Goal: Check status: Check status

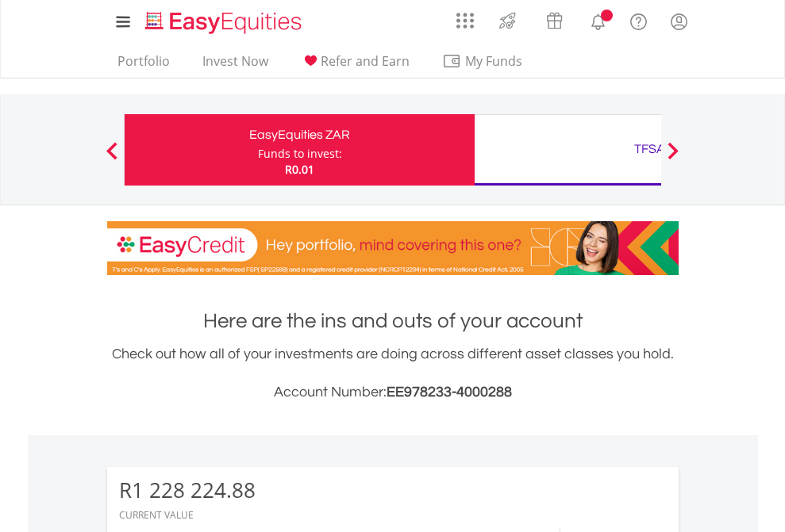
scroll to position [152, 249]
click at [258, 150] on div "Funds to invest:" at bounding box center [300, 154] width 84 height 16
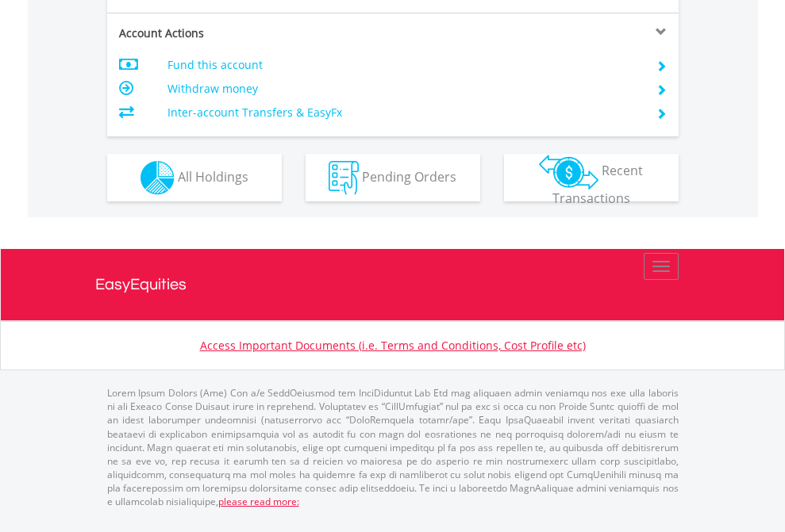
scroll to position [1448, 0]
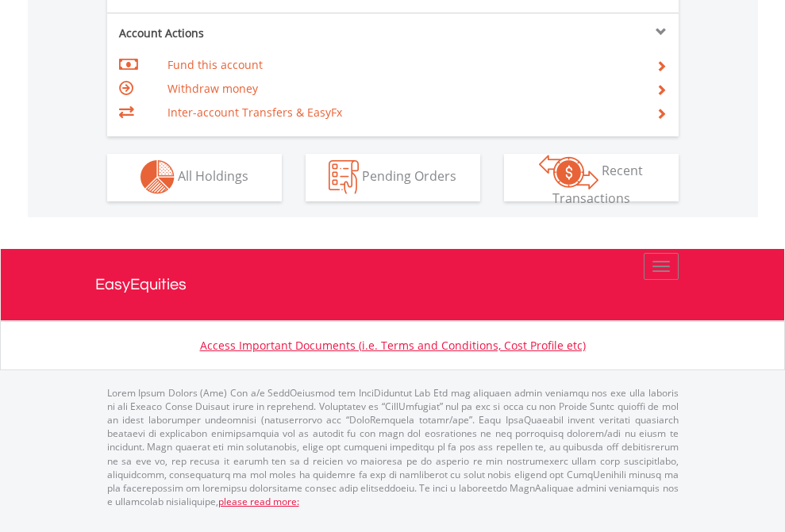
scroll to position [1484, 0]
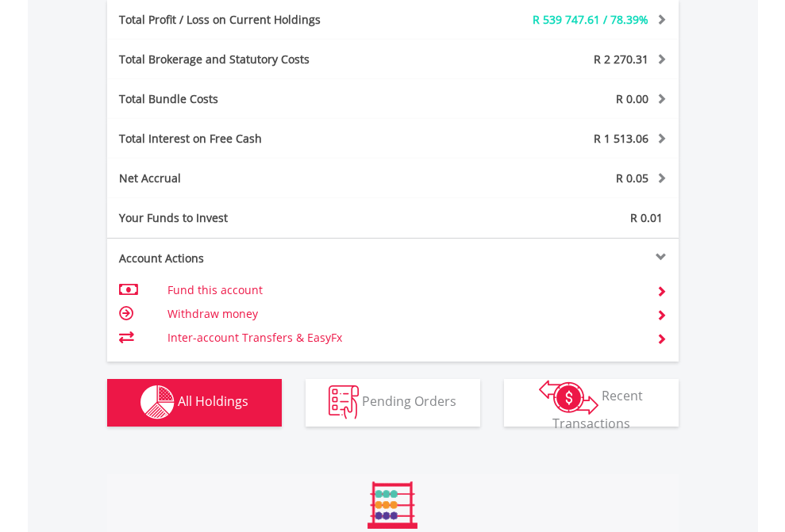
scroll to position [1892, 0]
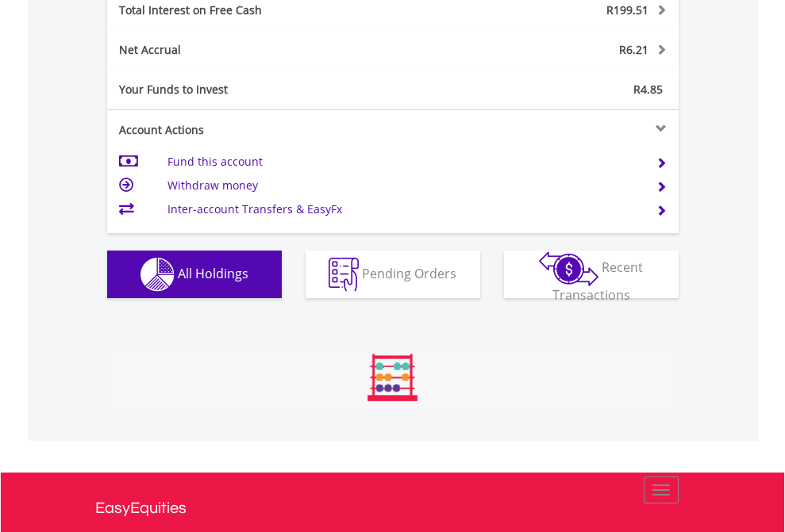
scroll to position [152, 249]
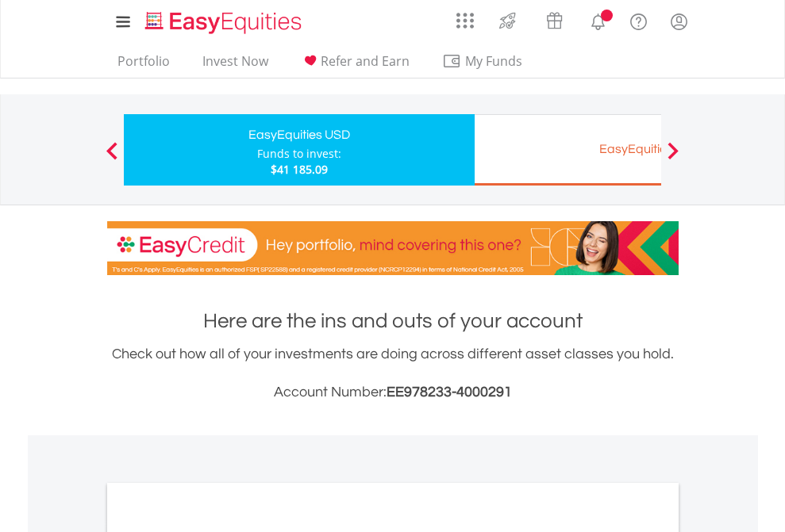
scroll to position [954, 0]
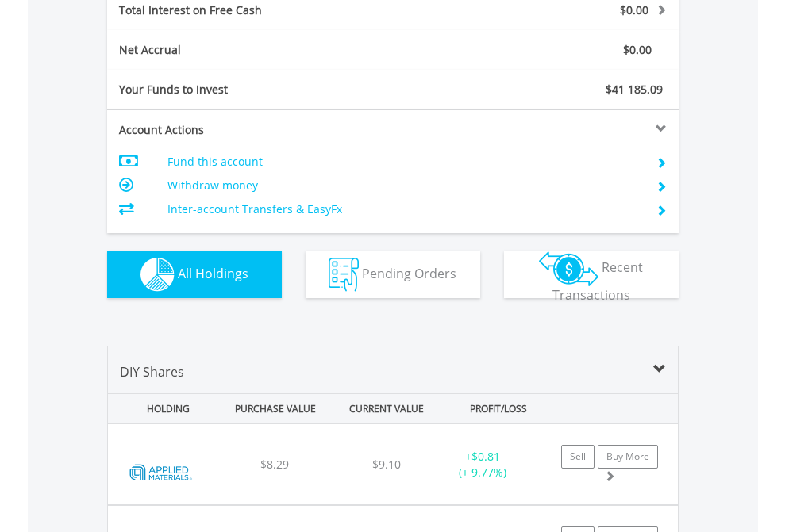
scroll to position [1828, 0]
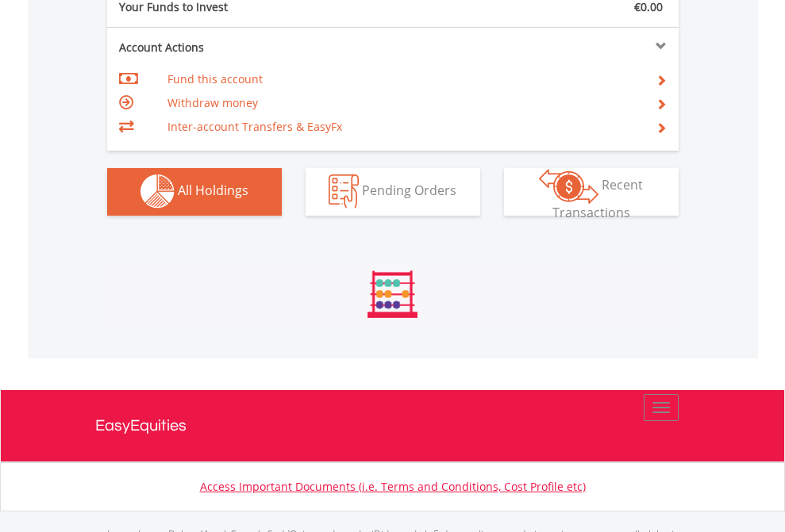
scroll to position [1571, 0]
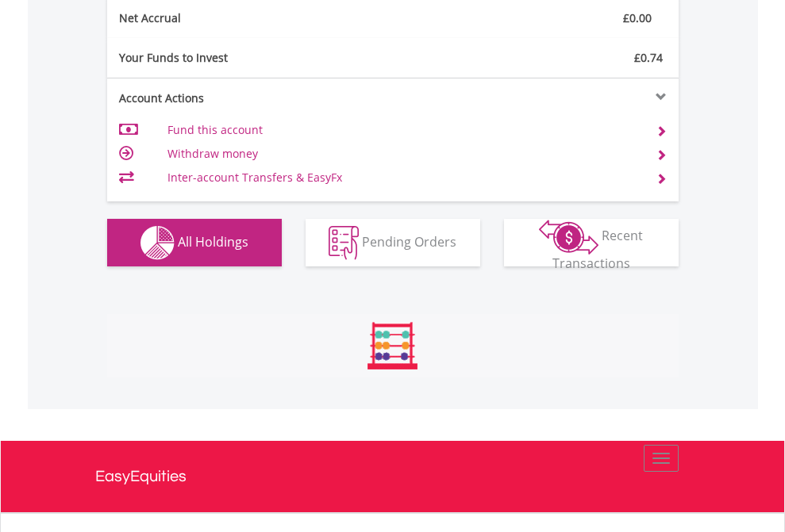
scroll to position [1797, 0]
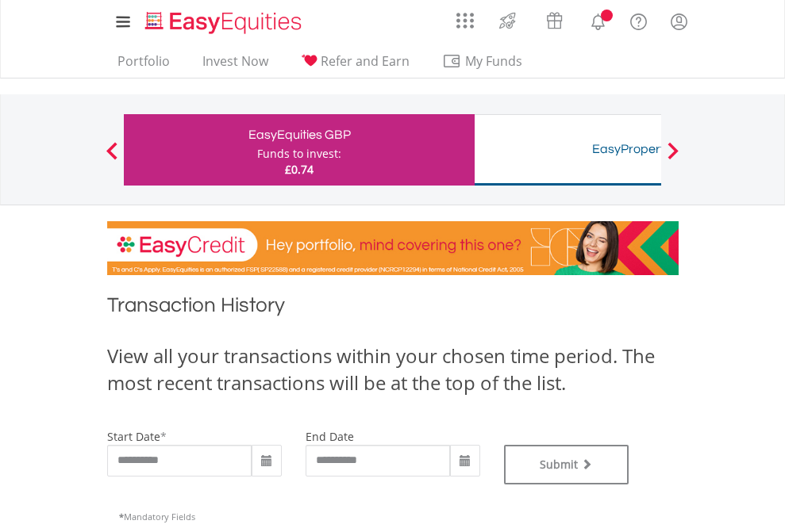
type input "**********"
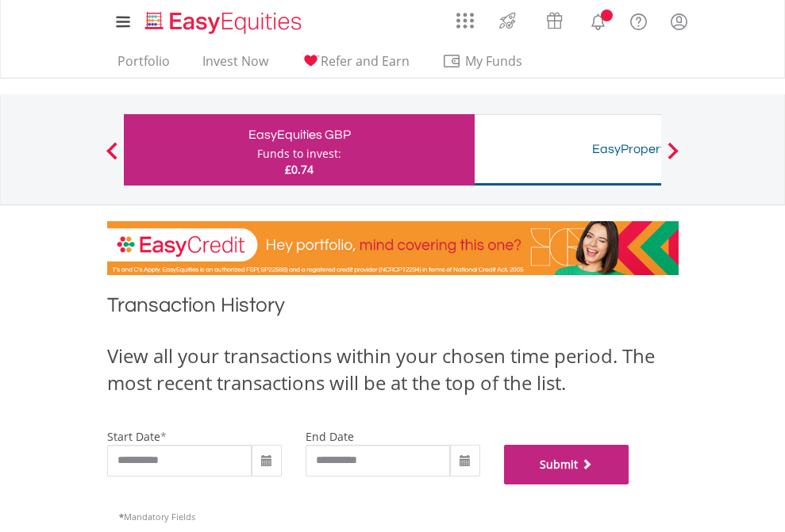
click at [629, 485] on button "Submit" at bounding box center [566, 465] width 125 height 40
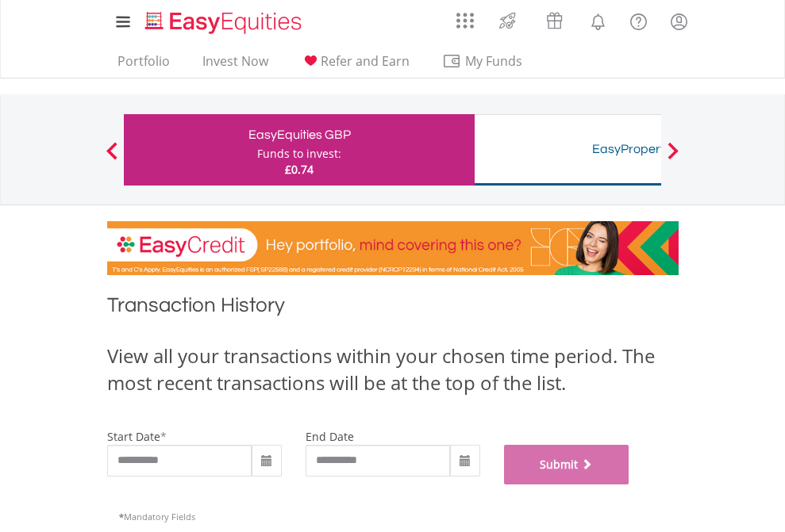
scroll to position [644, 0]
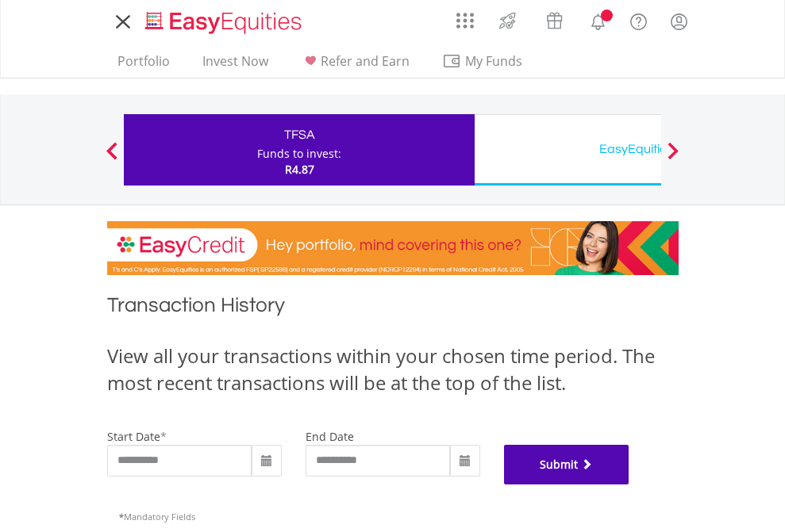
click at [629, 485] on button "Submit" at bounding box center [566, 465] width 125 height 40
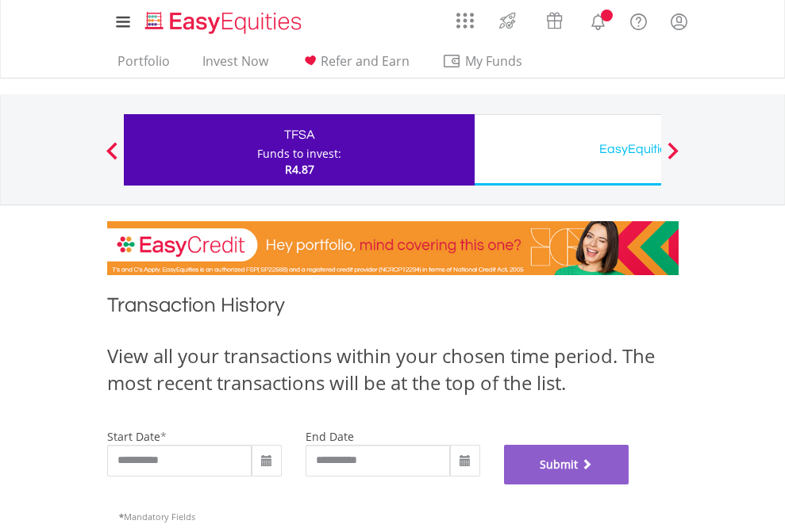
scroll to position [644, 0]
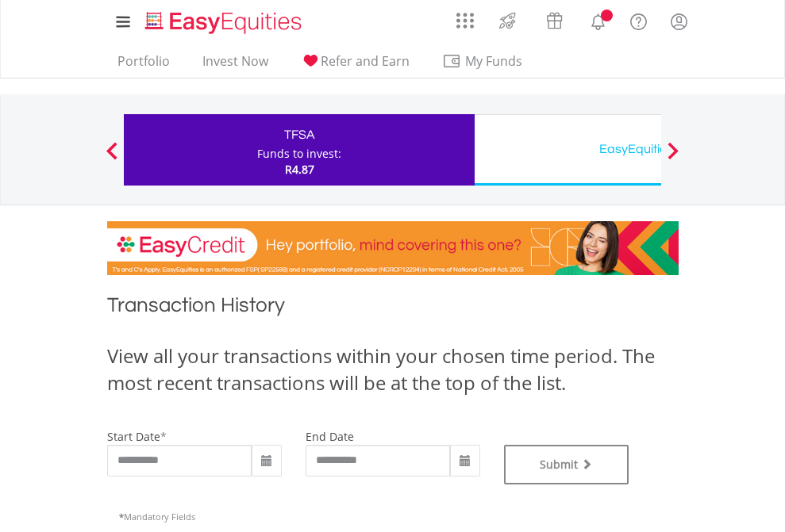
click at [567, 150] on div "EasyEquities USD" at bounding box center [649, 149] width 331 height 22
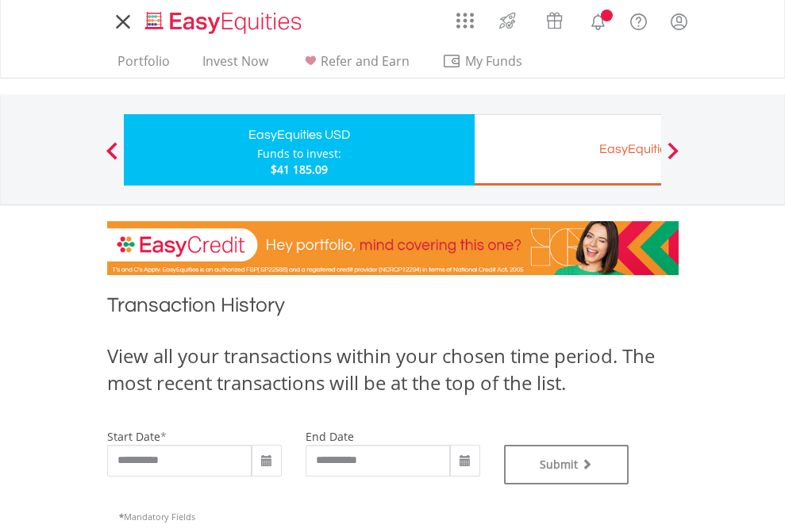
type input "**********"
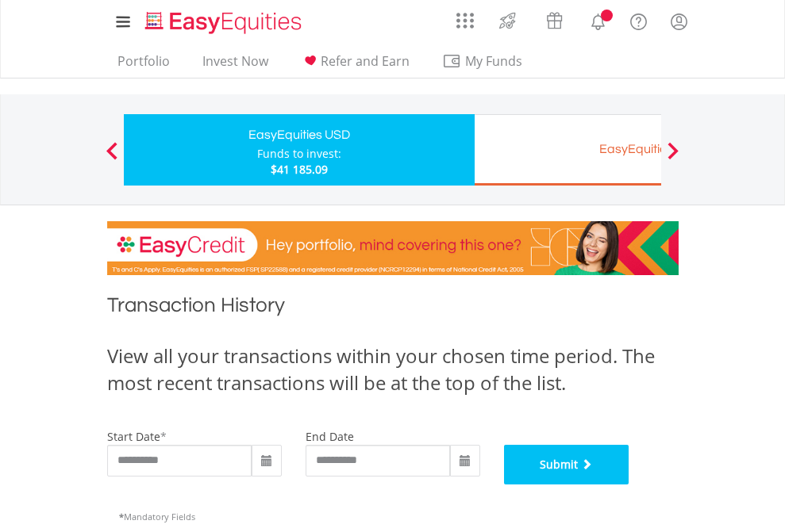
click at [629, 485] on button "Submit" at bounding box center [566, 465] width 125 height 40
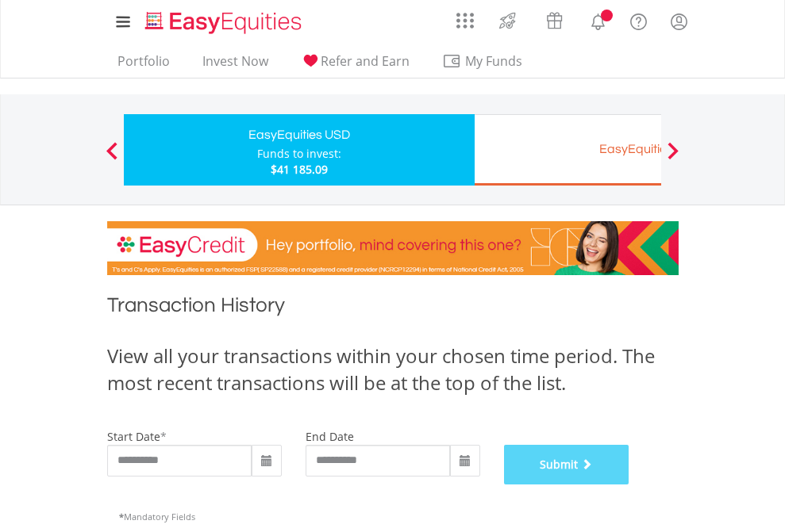
scroll to position [644, 0]
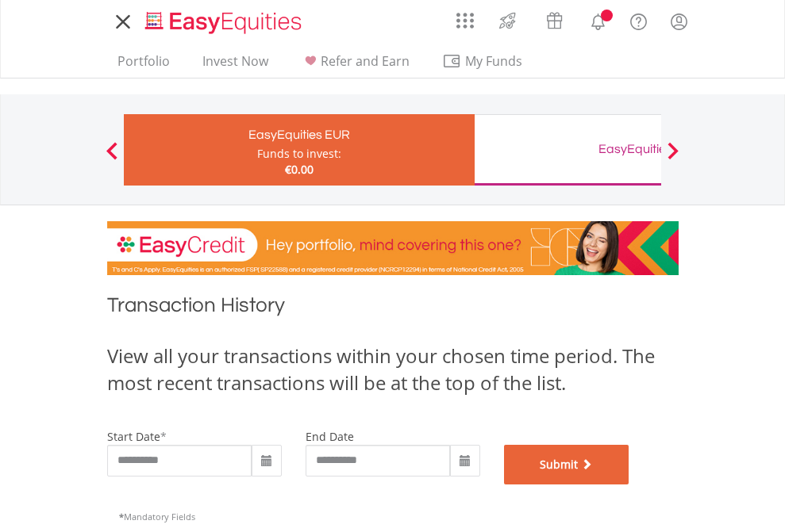
click at [629, 485] on button "Submit" at bounding box center [566, 465] width 125 height 40
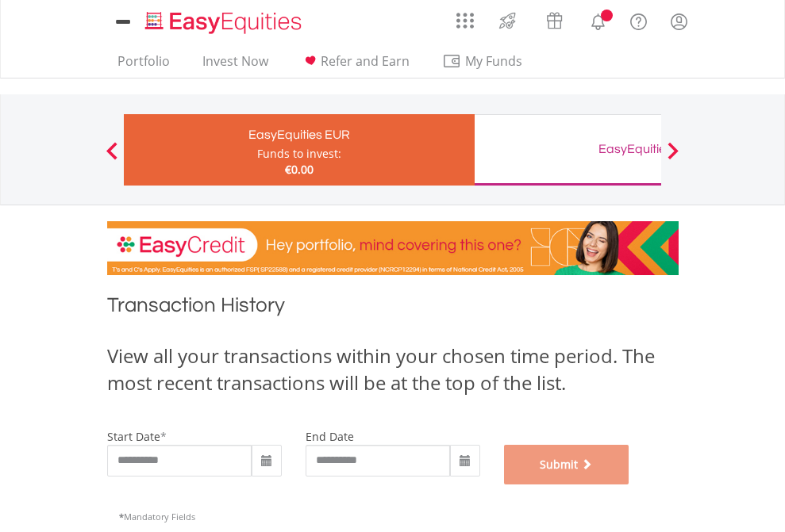
scroll to position [644, 0]
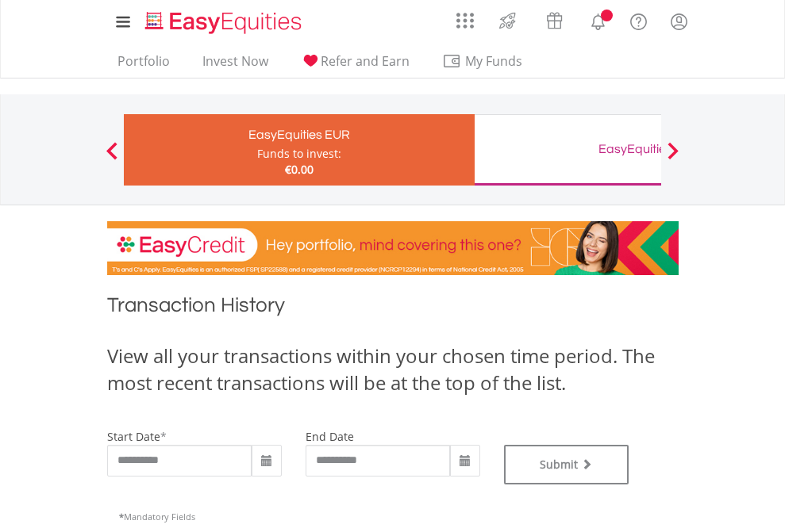
click at [567, 150] on div "EasyEquities GBP" at bounding box center [649, 149] width 331 height 22
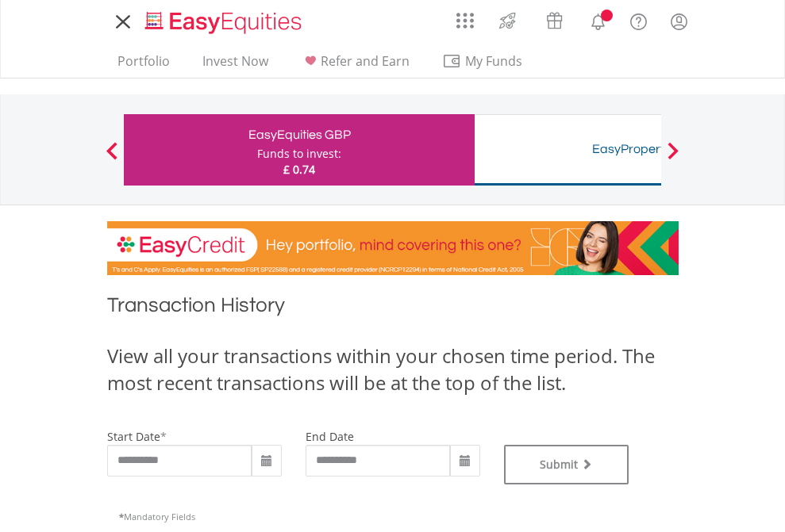
type input "**********"
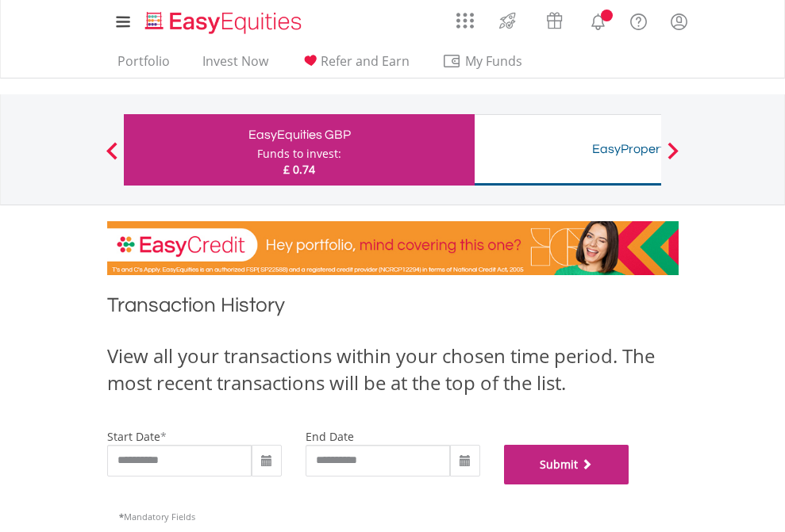
click at [629, 485] on button "Submit" at bounding box center [566, 465] width 125 height 40
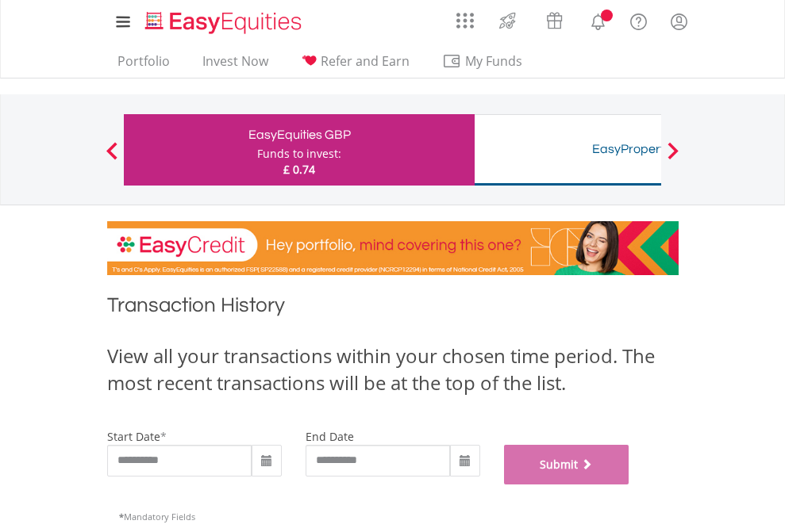
scroll to position [644, 0]
